Goal: Transaction & Acquisition: Purchase product/service

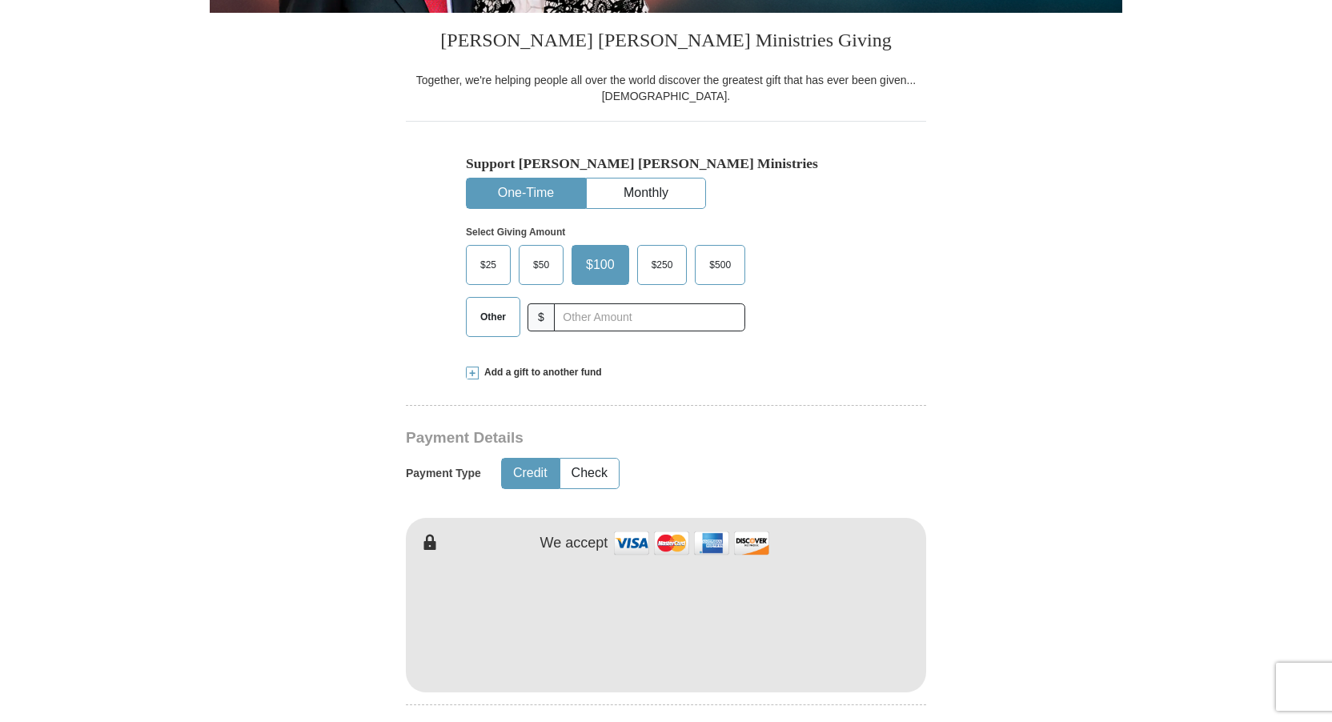
scroll to position [400, 0]
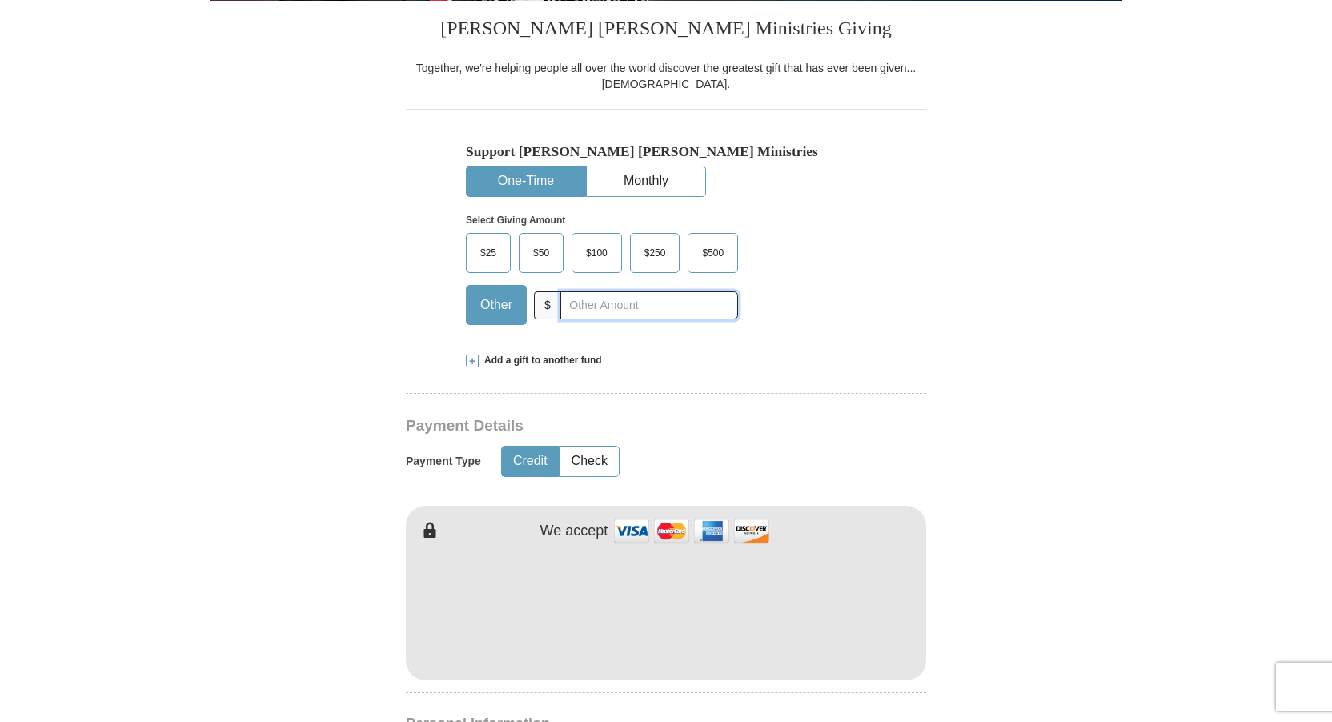
click at [583, 306] on input "text" at bounding box center [649, 305] width 178 height 28
type input "1000.00"
type input "Charles"
type input "Strom"
type input "cstrom@hotmail.com"
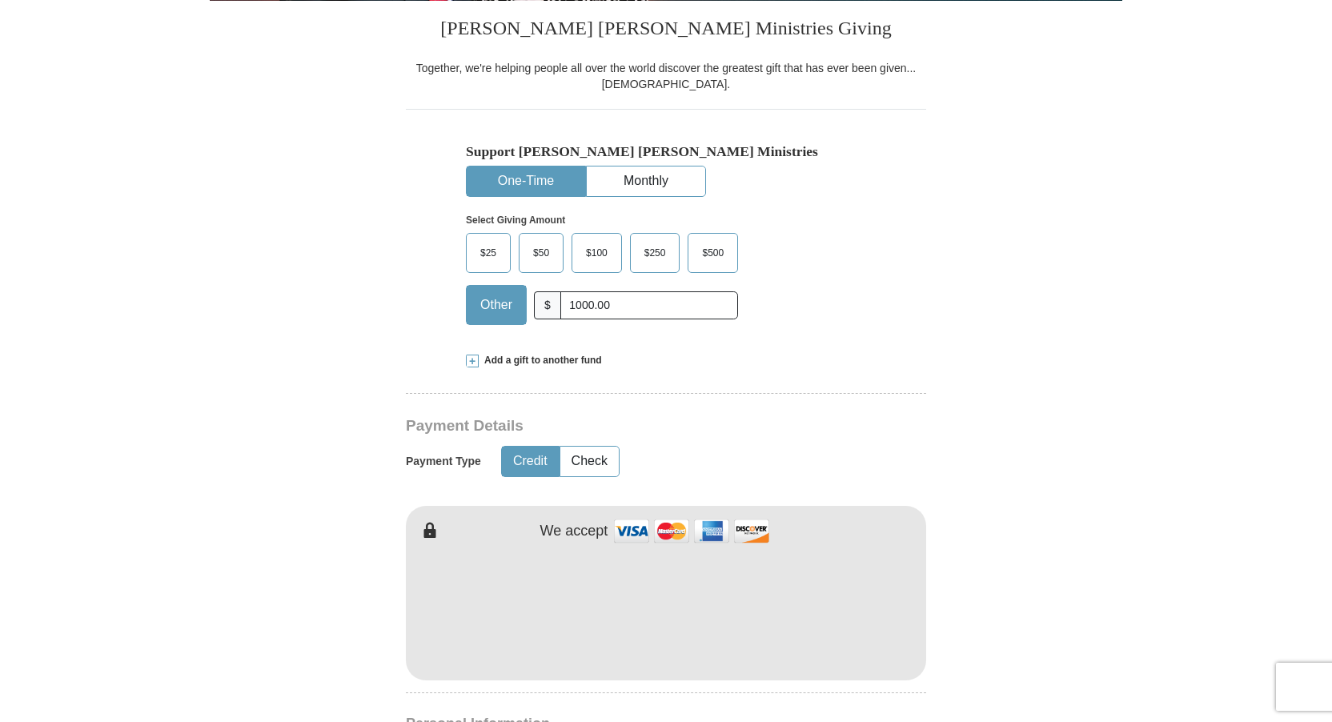
type input "4213 Eberly Avenue"
type input "Brookfield"
type input "60513"
type input "7084851245"
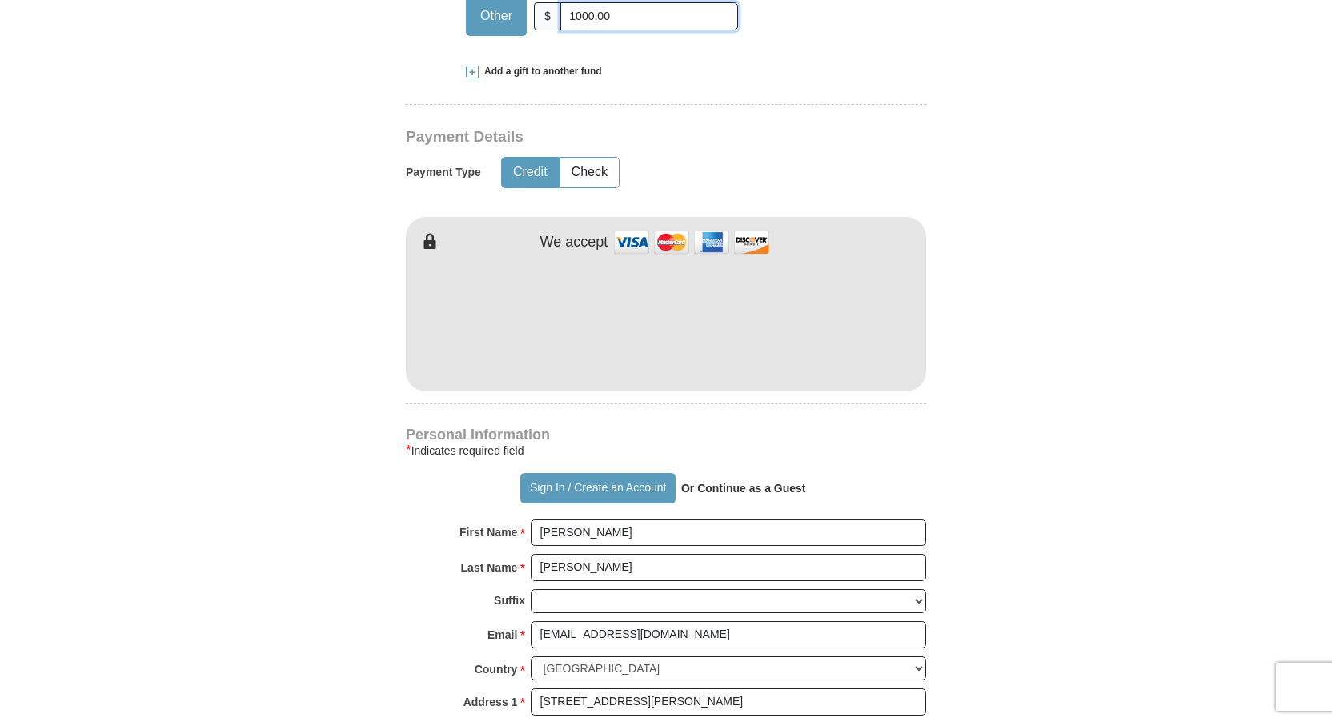
scroll to position [640, 0]
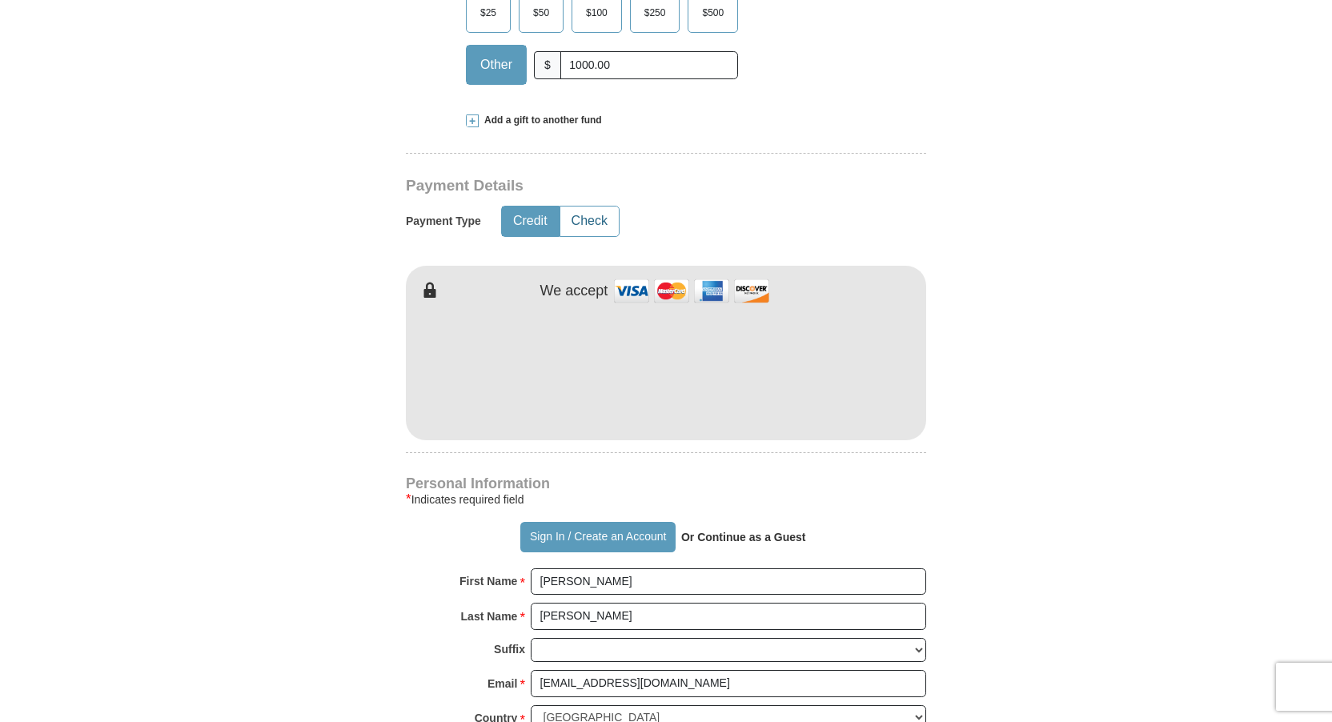
click at [587, 224] on button "Check" at bounding box center [589, 221] width 58 height 30
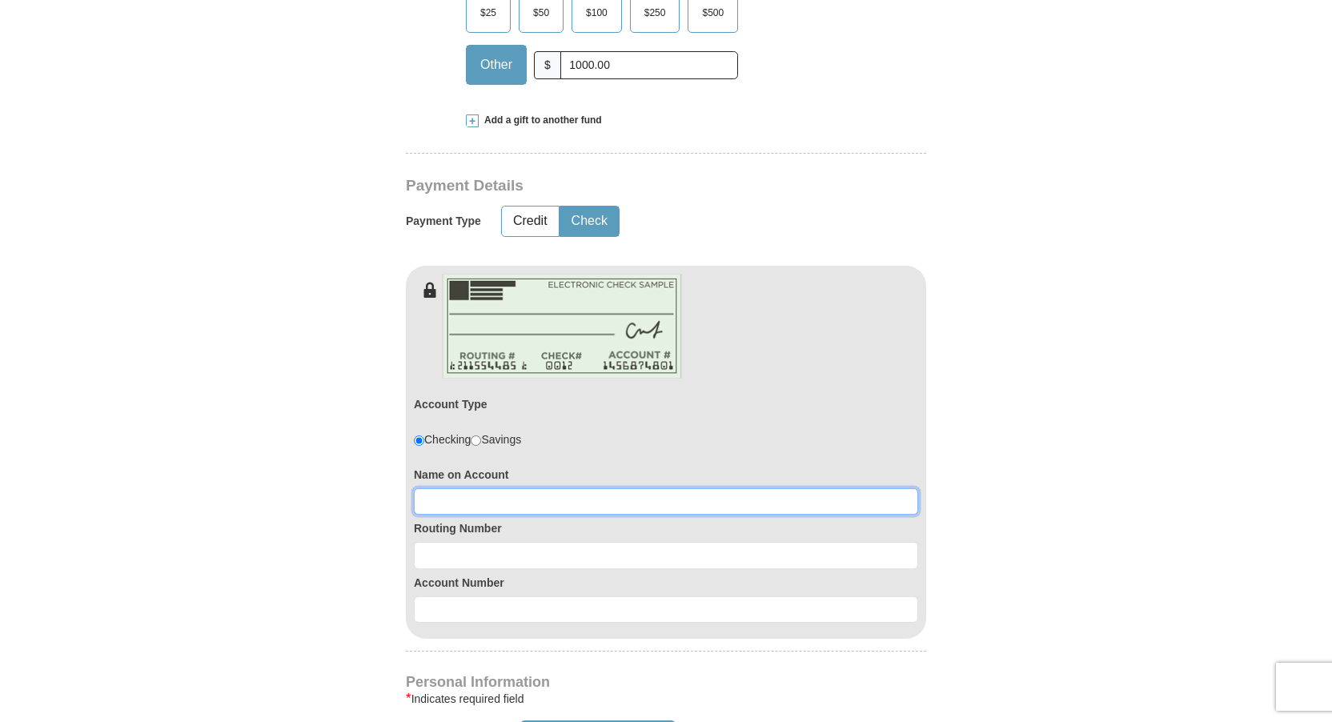
click at [438, 501] on input at bounding box center [666, 501] width 504 height 27
type input "Charles R Strom"
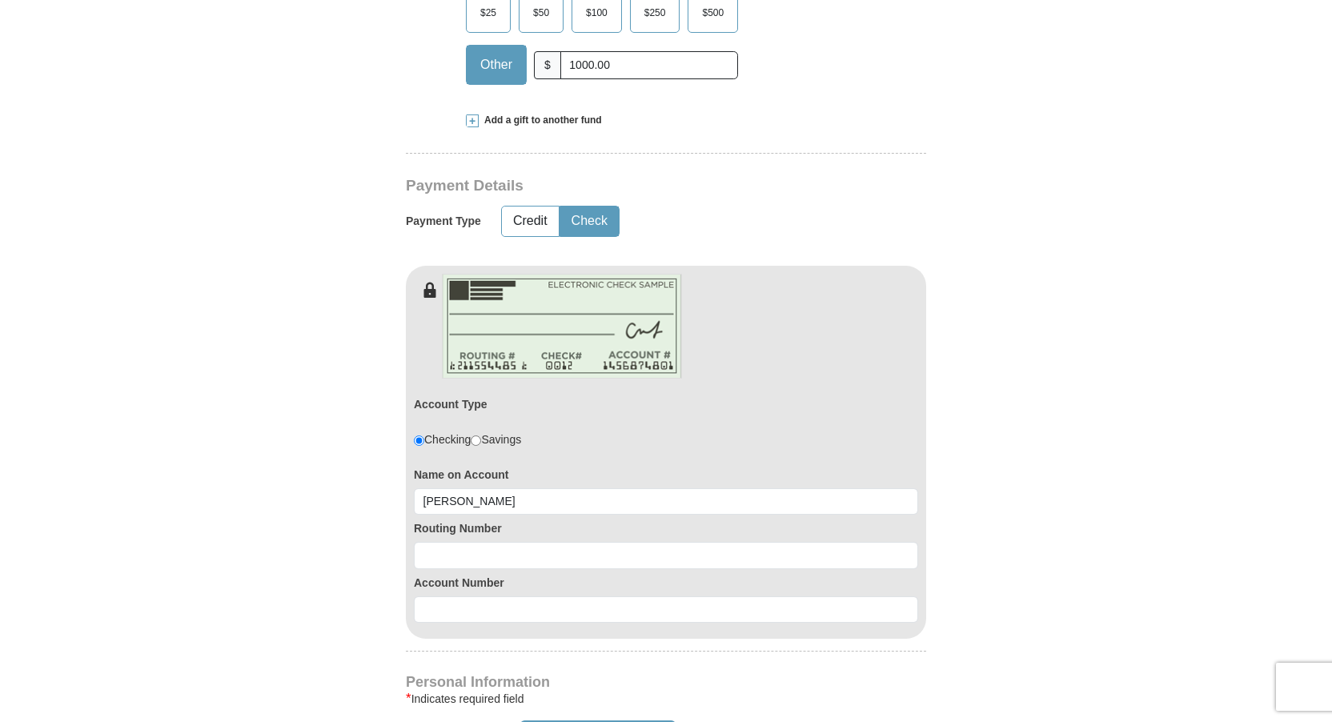
select select "IL"
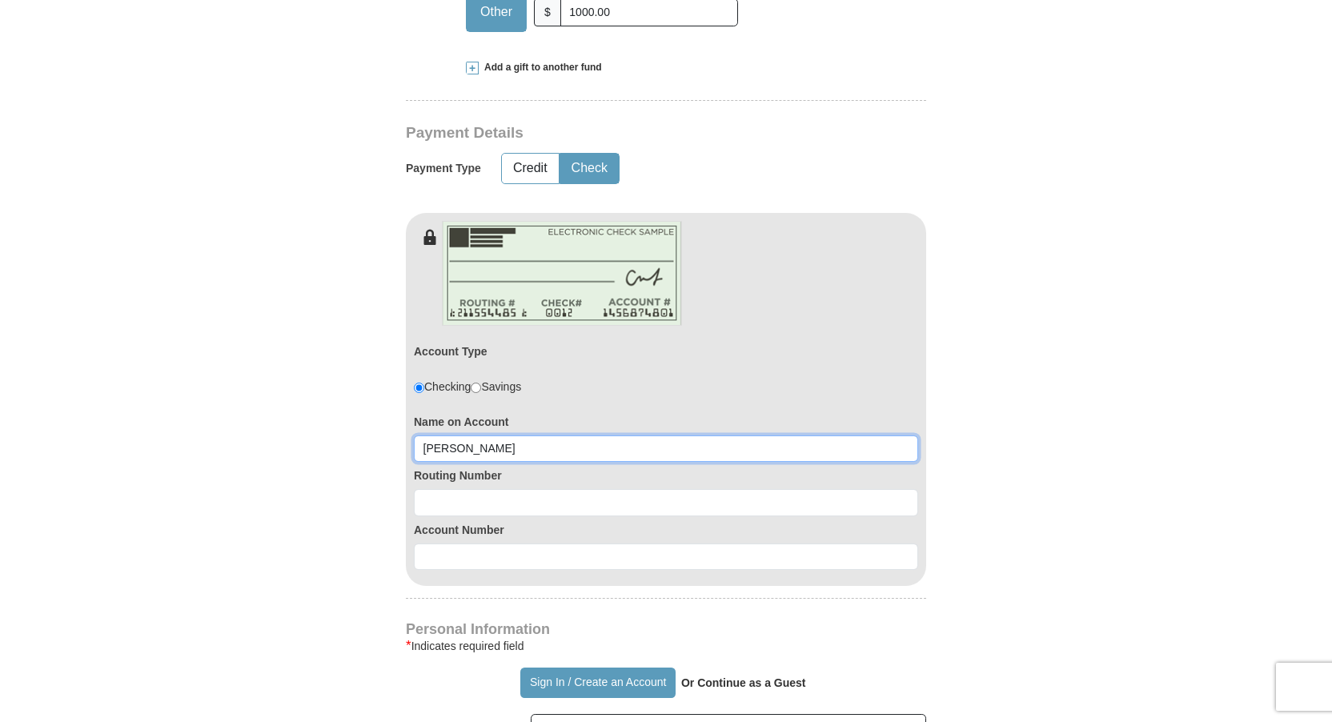
scroll to position [800, 0]
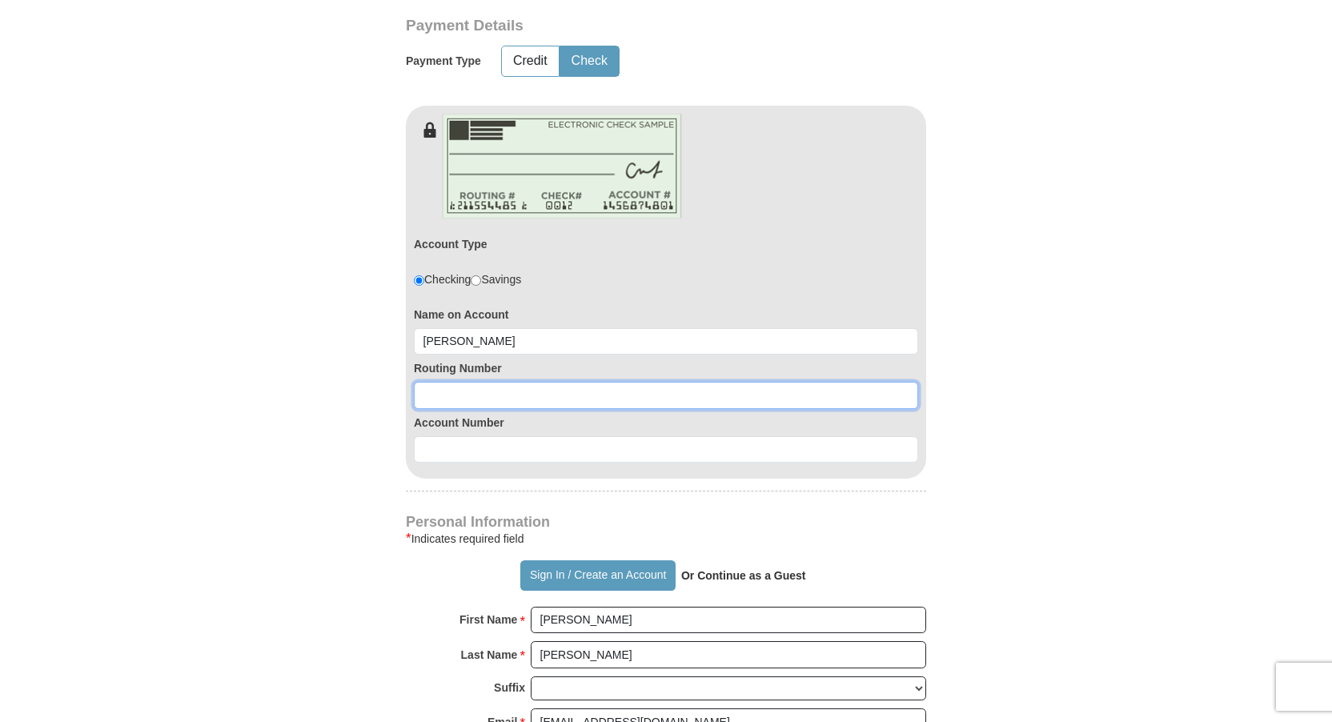
click at [443, 395] on input at bounding box center [666, 395] width 504 height 27
type input "071000013"
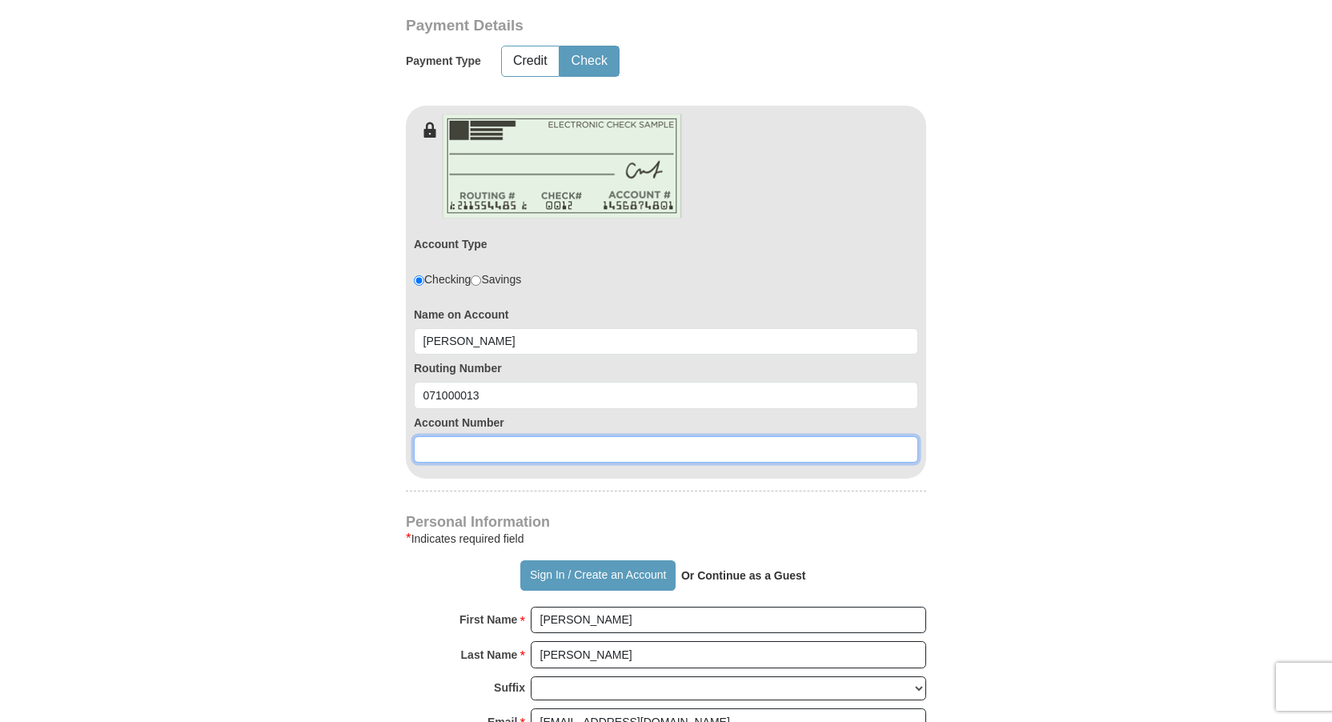
click at [440, 444] on input at bounding box center [666, 449] width 504 height 27
type input "400531083"
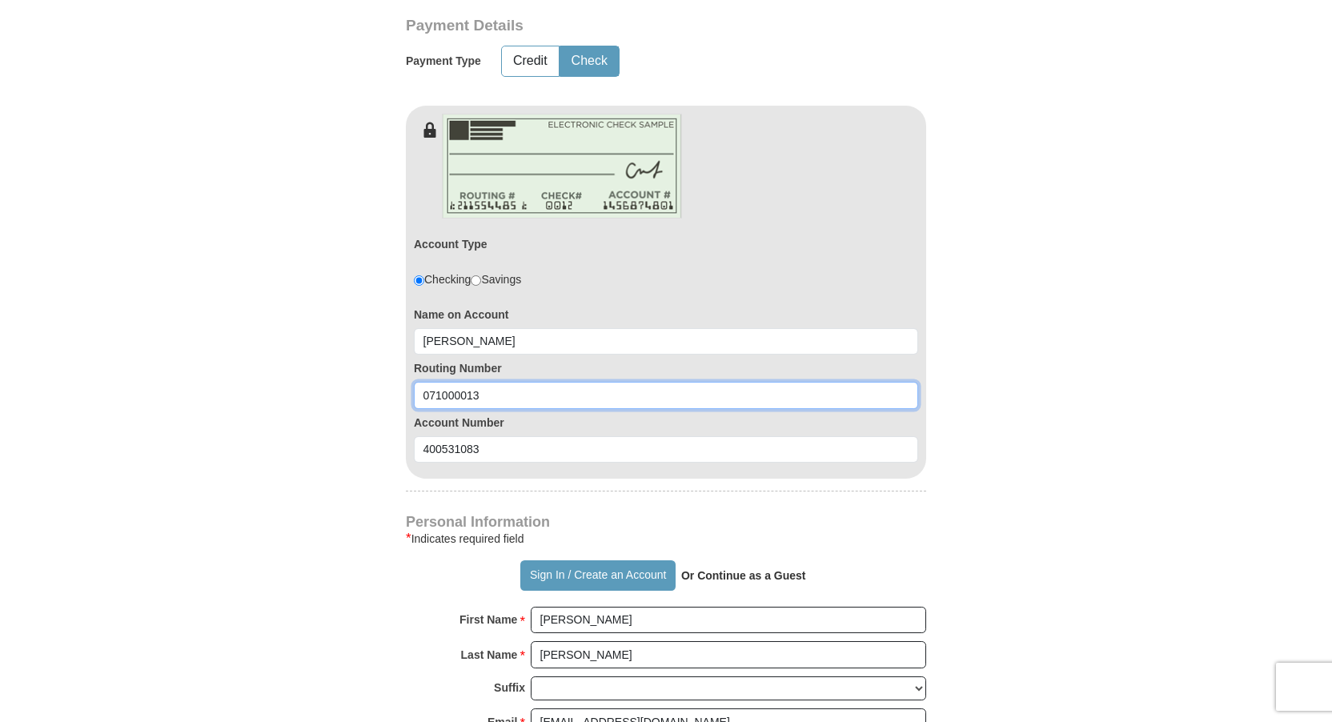
click at [440, 396] on input "071000013" at bounding box center [666, 395] width 504 height 27
type input "071000013"
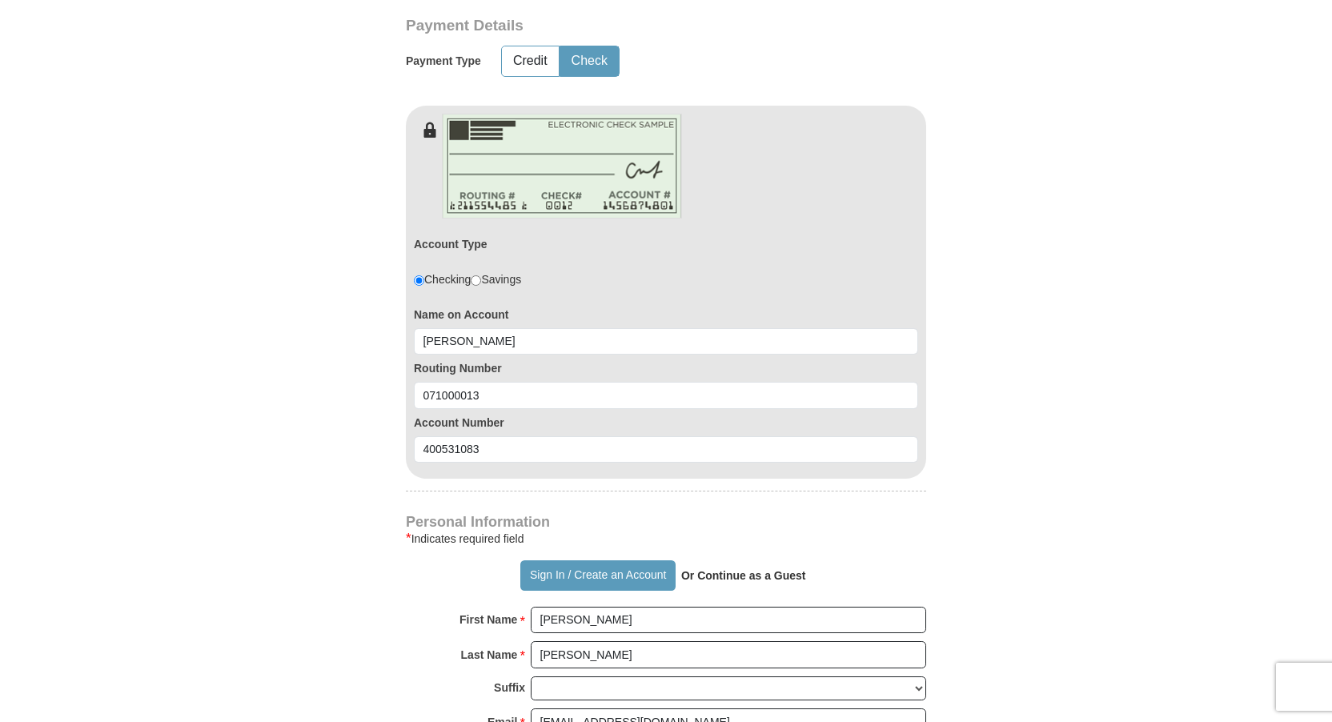
click at [321, 501] on form "Already have an account? Sign in for faster giving. Don't have an account? Crea…" at bounding box center [666, 345] width 912 height 2162
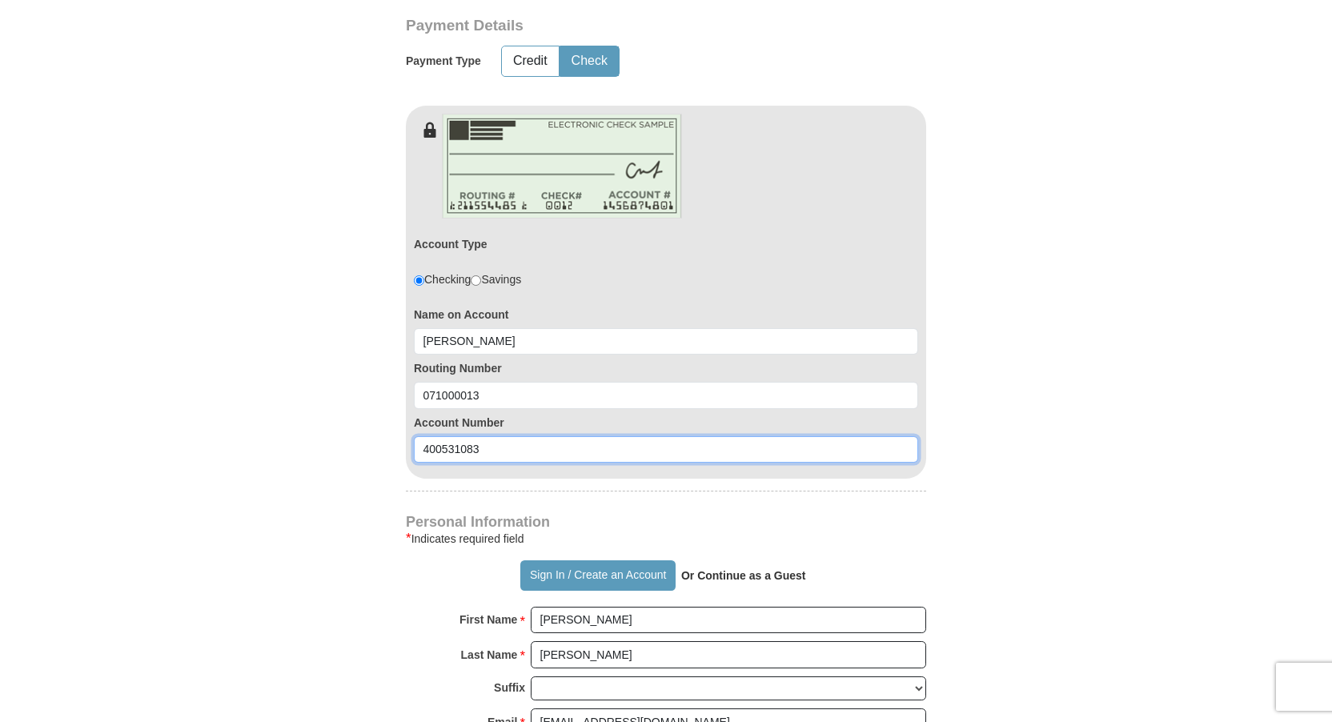
click at [441, 448] on input "400531083" at bounding box center [666, 449] width 504 height 27
click at [460, 447] on input "400531083" at bounding box center [666, 449] width 504 height 27
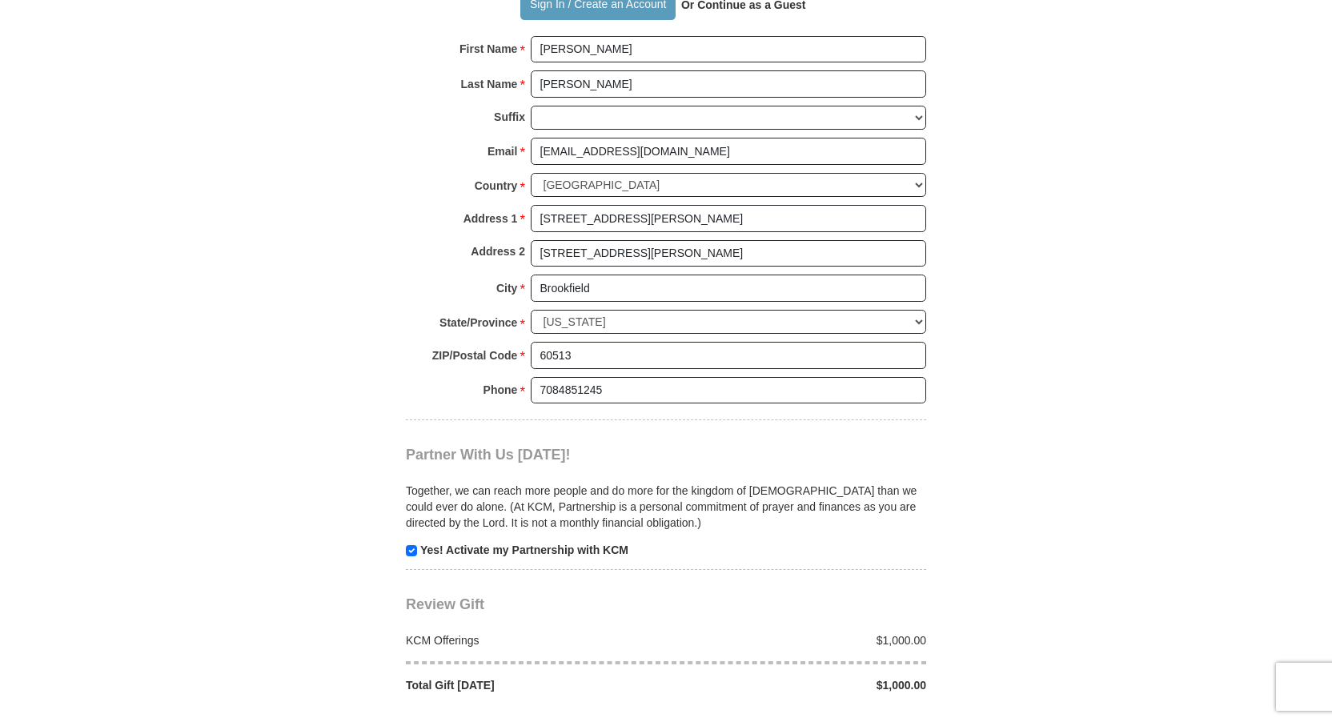
scroll to position [1441, 0]
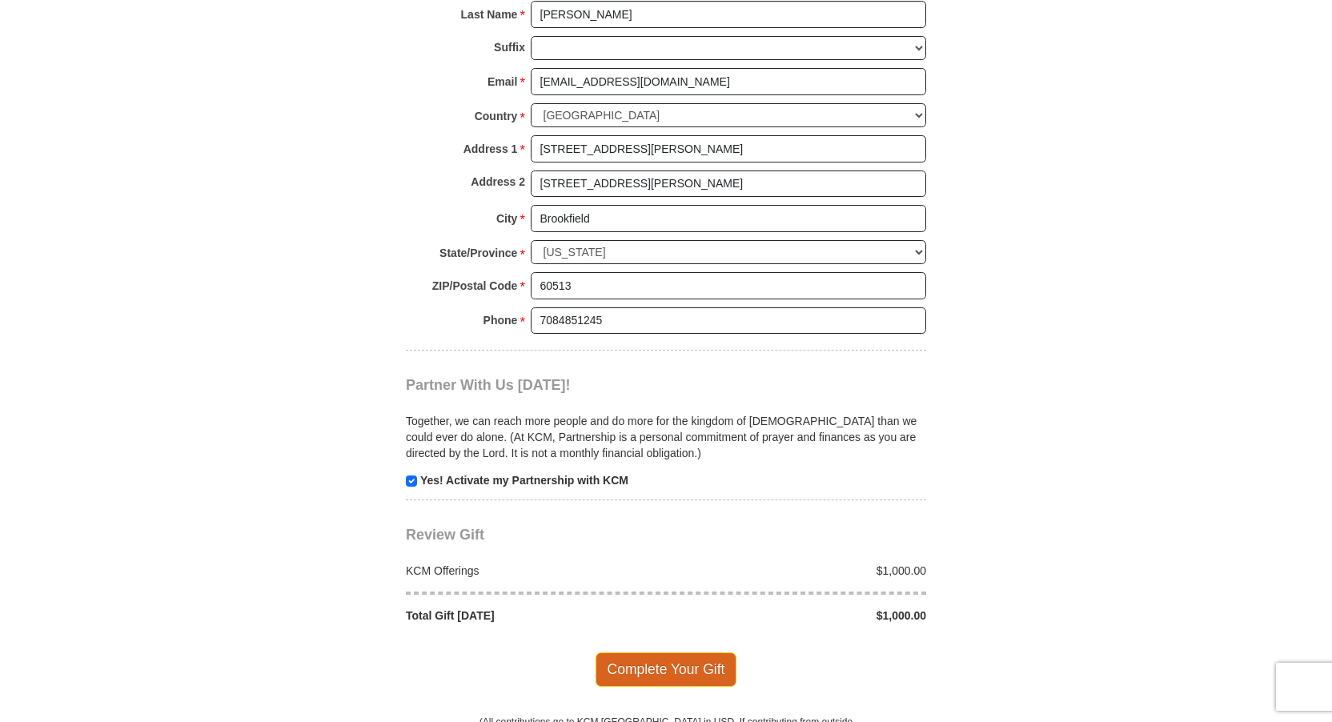
click at [659, 670] on span "Complete Your Gift" at bounding box center [666, 669] width 142 height 34
